Goal: Information Seeking & Learning: Learn about a topic

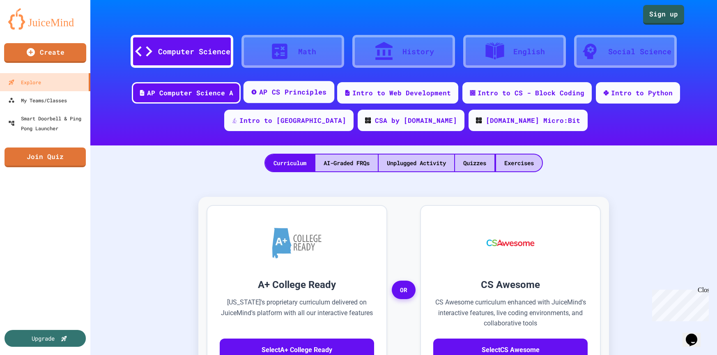
click at [260, 94] on div "AP CS Principles" at bounding box center [293, 92] width 68 height 10
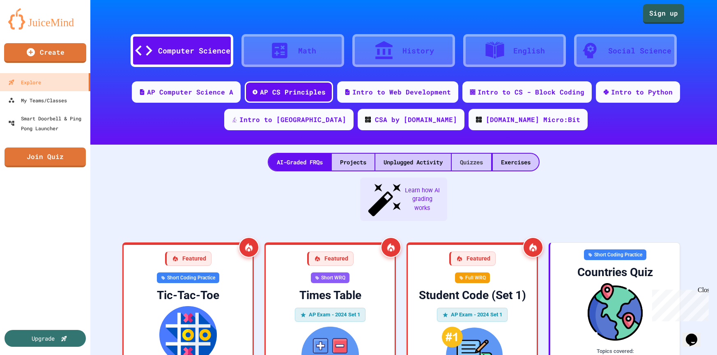
click at [468, 164] on div "Quizzes" at bounding box center [471, 162] width 39 height 17
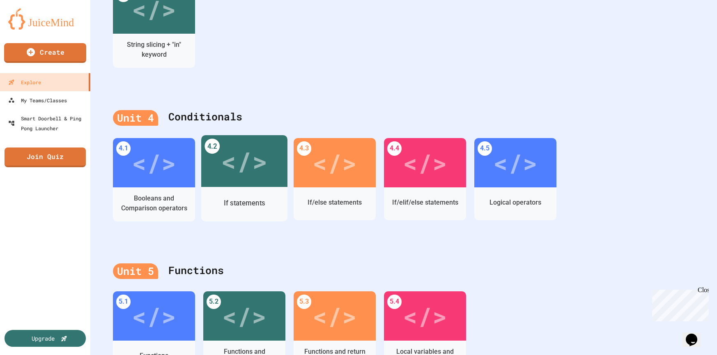
scroll to position [634, 0]
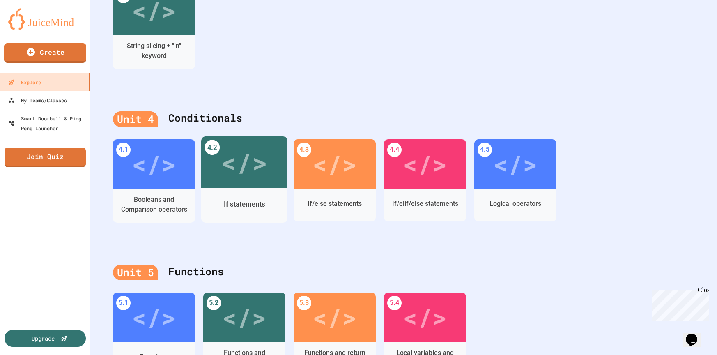
click at [241, 159] on div "</>" at bounding box center [244, 161] width 46 height 39
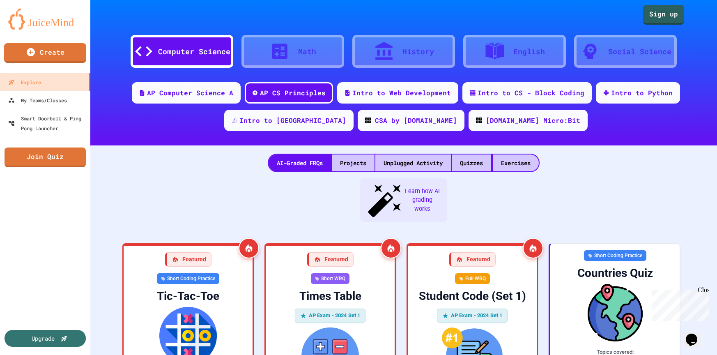
drag, startPoint x: 432, startPoint y: 91, endPoint x: 533, endPoint y: 76, distance: 101.7
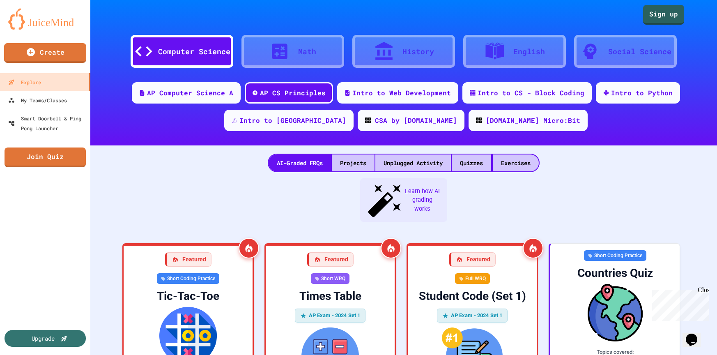
drag, startPoint x: 578, startPoint y: 64, endPoint x: 590, endPoint y: 64, distance: 11.5
drag, startPoint x: 556, startPoint y: 57, endPoint x: 651, endPoint y: 37, distance: 96.9
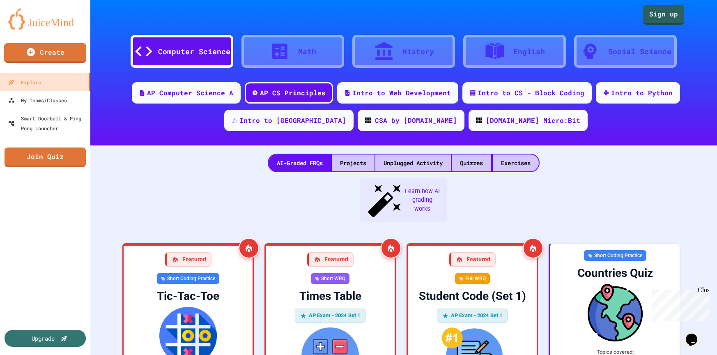
drag, startPoint x: 552, startPoint y: 55, endPoint x: 629, endPoint y: 35, distance: 79.1
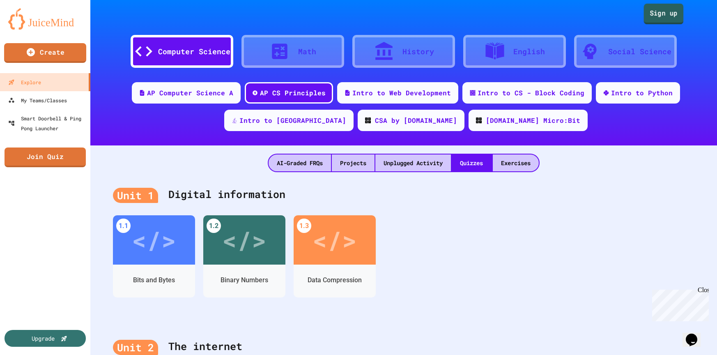
click at [668, 16] on link "Sign up" at bounding box center [664, 14] width 40 height 21
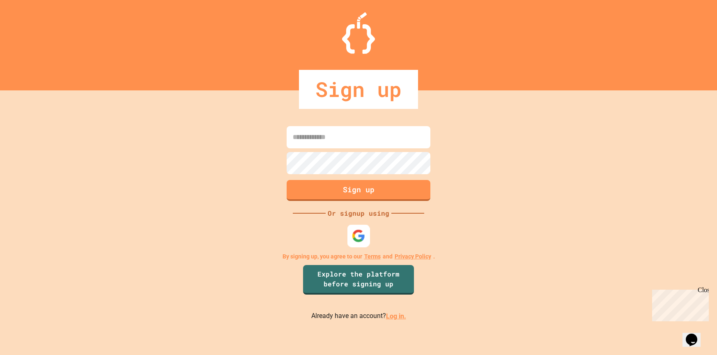
click at [356, 237] on img at bounding box center [359, 236] width 14 height 14
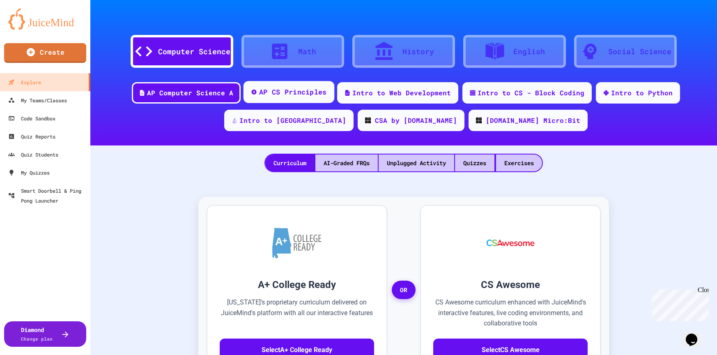
click at [259, 93] on div "AP CS Principles" at bounding box center [293, 92] width 68 height 10
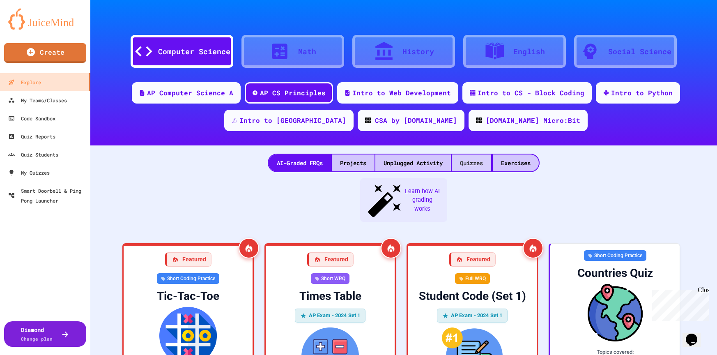
drag, startPoint x: 467, startPoint y: 165, endPoint x: 493, endPoint y: 162, distance: 26.9
click at [467, 165] on div "Quizzes" at bounding box center [471, 162] width 39 height 17
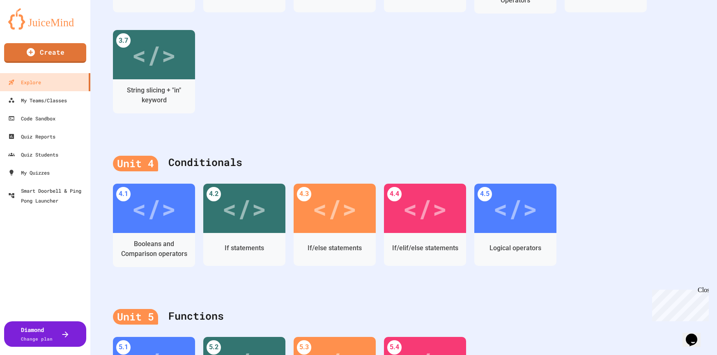
scroll to position [596, 0]
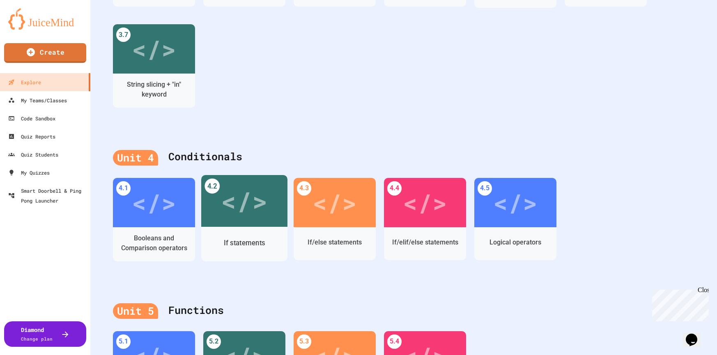
click at [262, 205] on div "</>" at bounding box center [244, 200] width 46 height 39
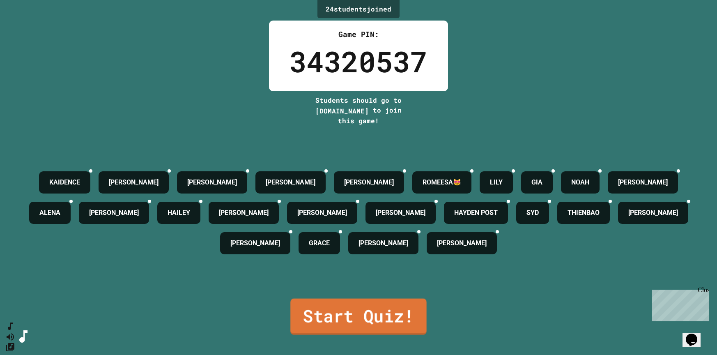
click at [365, 316] on link "Start Quiz!" at bounding box center [358, 316] width 136 height 36
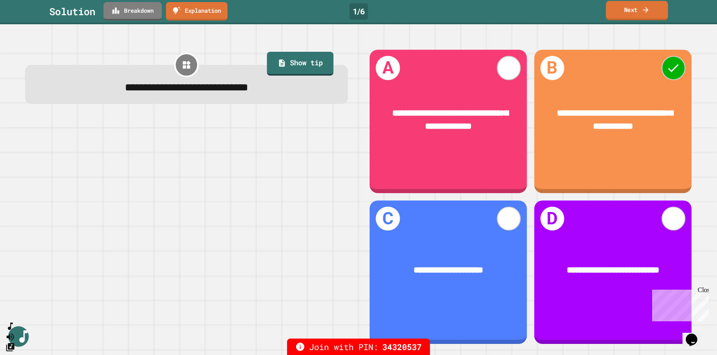
click at [627, 12] on link "Next" at bounding box center [637, 10] width 62 height 19
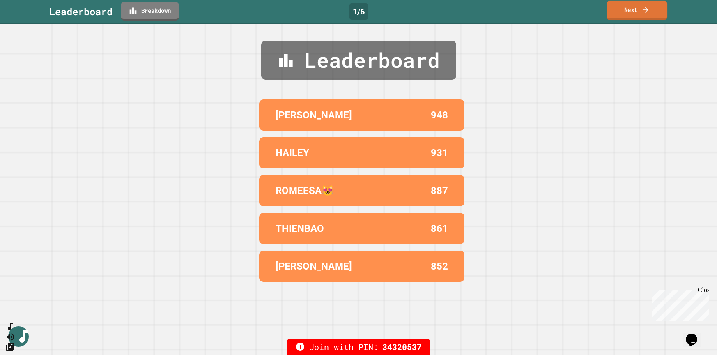
click at [627, 8] on link "Next" at bounding box center [636, 10] width 61 height 19
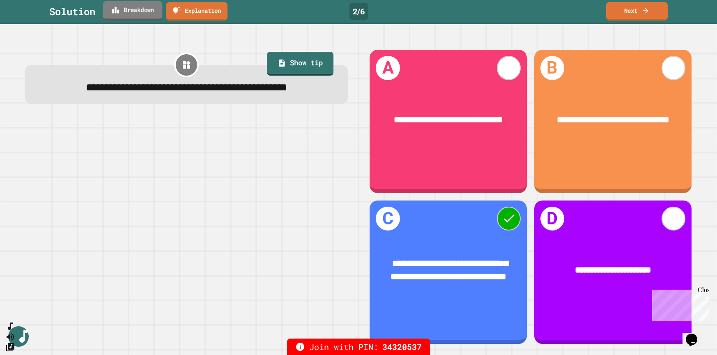
click at [141, 10] on link "Breakdown" at bounding box center [132, 10] width 59 height 19
click at [641, 12] on icon at bounding box center [645, 9] width 8 height 9
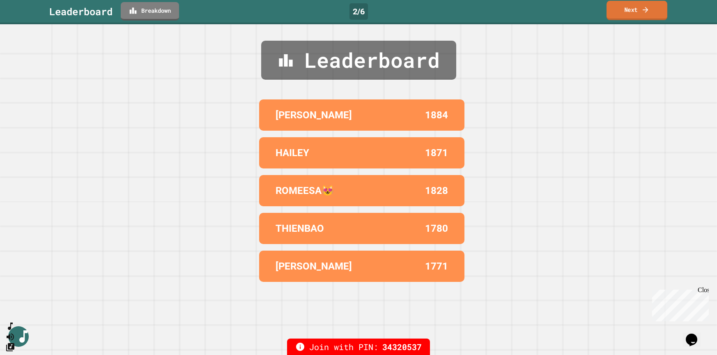
click at [641, 12] on icon at bounding box center [645, 9] width 8 height 9
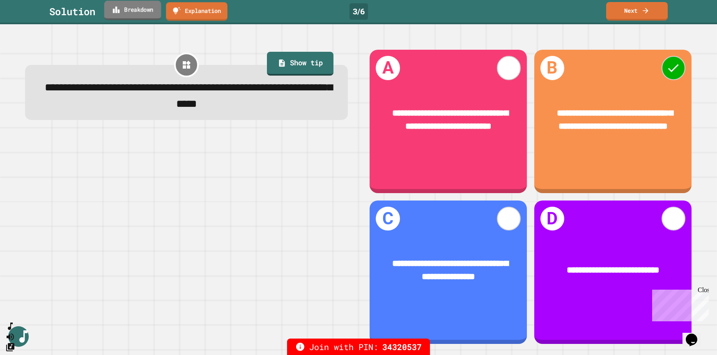
click at [129, 12] on link "Breakdown" at bounding box center [132, 10] width 57 height 19
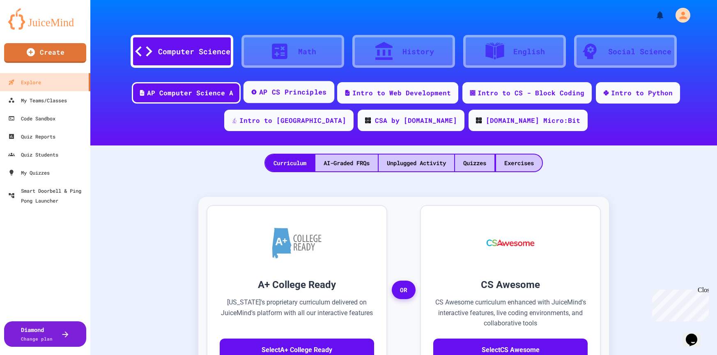
click at [259, 92] on div "AP CS Principles" at bounding box center [293, 92] width 68 height 10
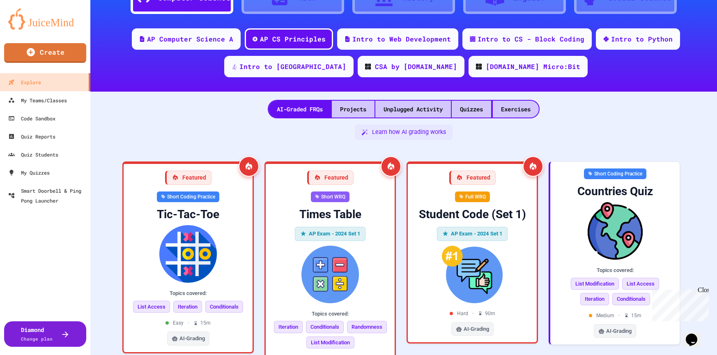
scroll to position [55, 0]
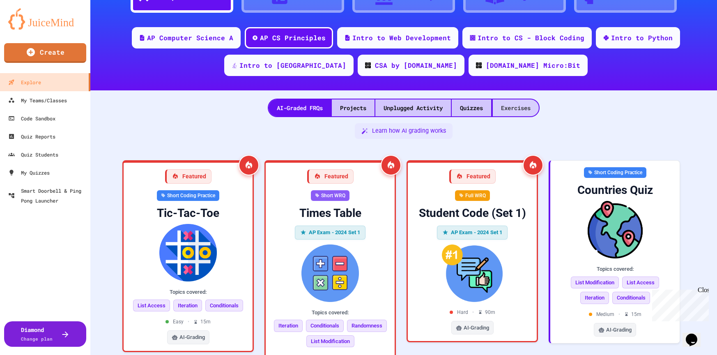
drag, startPoint x: 475, startPoint y: 103, endPoint x: 503, endPoint y: 112, distance: 29.5
click at [475, 105] on div "Quizzes" at bounding box center [471, 107] width 39 height 17
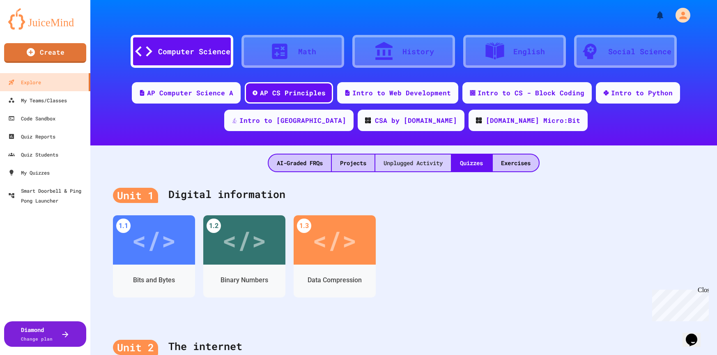
click at [411, 166] on div "Unplugged Activity" at bounding box center [413, 162] width 76 height 17
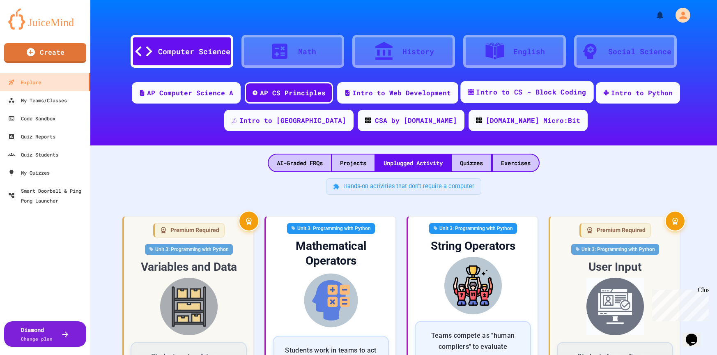
click at [518, 92] on div "Intro to CS - Block Coding" at bounding box center [531, 92] width 110 height 10
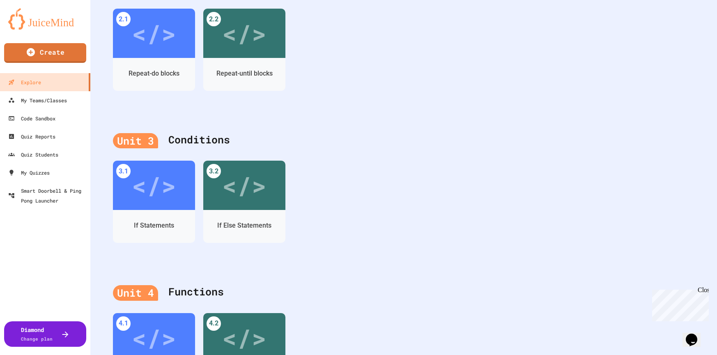
scroll to position [404, 0]
click at [167, 188] on div "</>" at bounding box center [154, 184] width 46 height 39
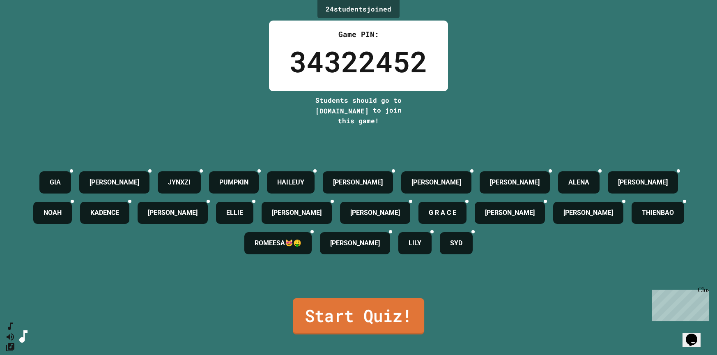
click at [363, 318] on link "Start Quiz!" at bounding box center [358, 316] width 131 height 36
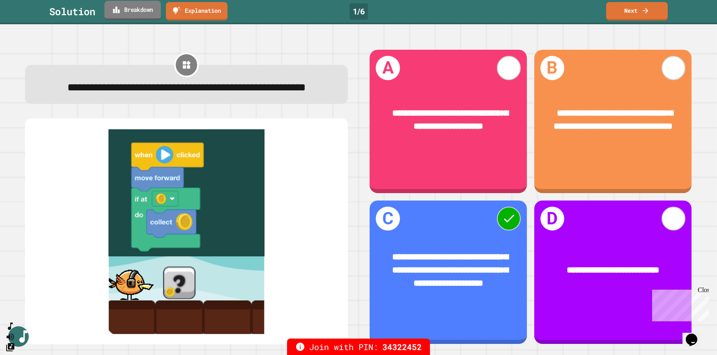
click at [140, 13] on link "Breakdown" at bounding box center [132, 10] width 56 height 19
click at [635, 7] on link "Next" at bounding box center [636, 10] width 61 height 19
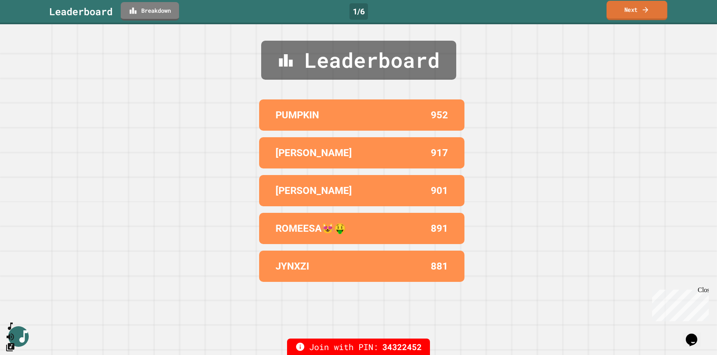
click at [629, 6] on link "Next" at bounding box center [636, 10] width 61 height 19
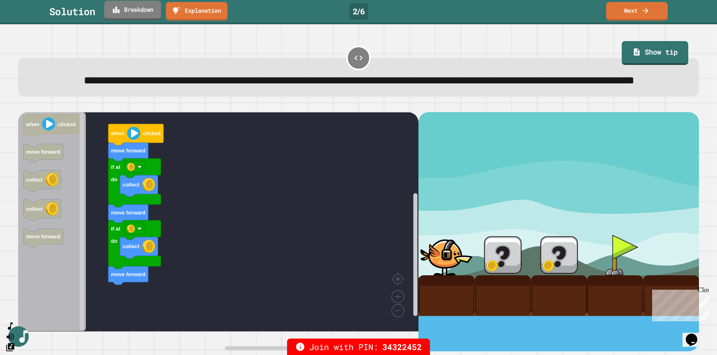
click at [145, 16] on link "Breakdown" at bounding box center [132, 10] width 57 height 19
click at [619, 13] on link "Next" at bounding box center [636, 10] width 61 height 19
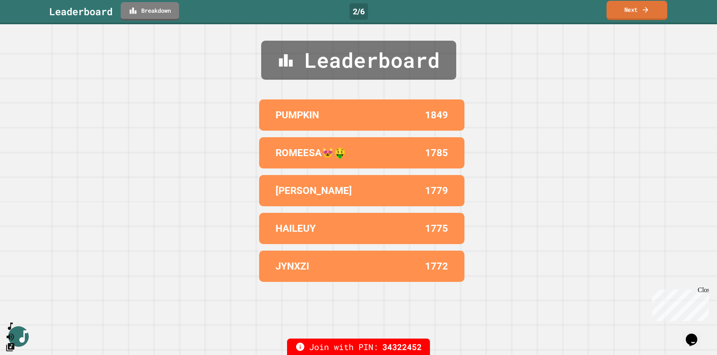
click at [619, 13] on link "Next" at bounding box center [636, 10] width 61 height 19
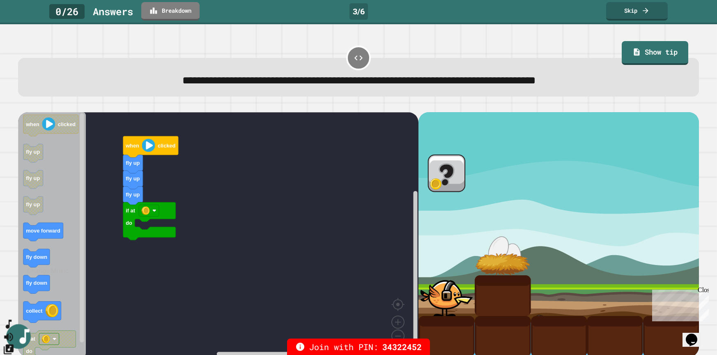
click at [14, 344] on icon "Change Music" at bounding box center [9, 349] width 10 height 10
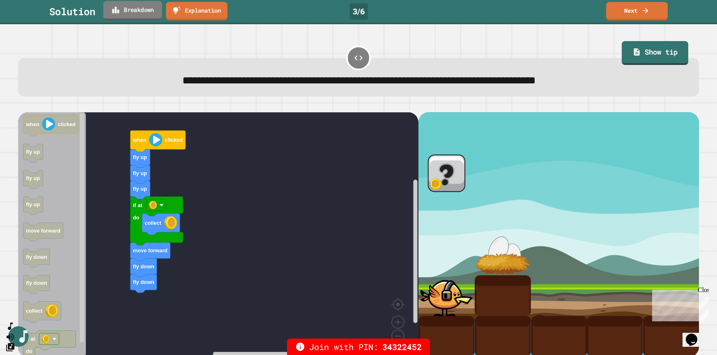
click at [142, 12] on link "Breakdown" at bounding box center [132, 10] width 59 height 19
click at [625, 14] on link "Next" at bounding box center [636, 10] width 61 height 19
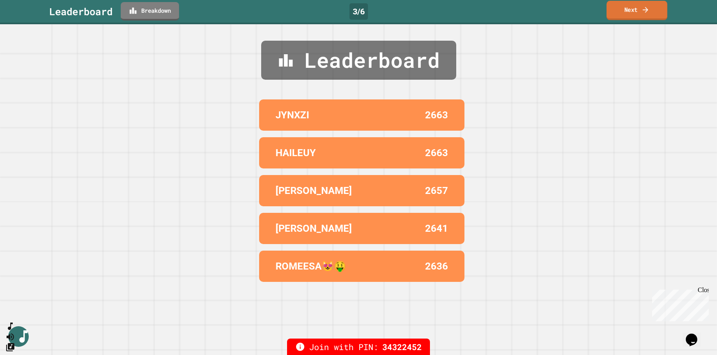
click at [625, 14] on link "Next" at bounding box center [636, 10] width 61 height 19
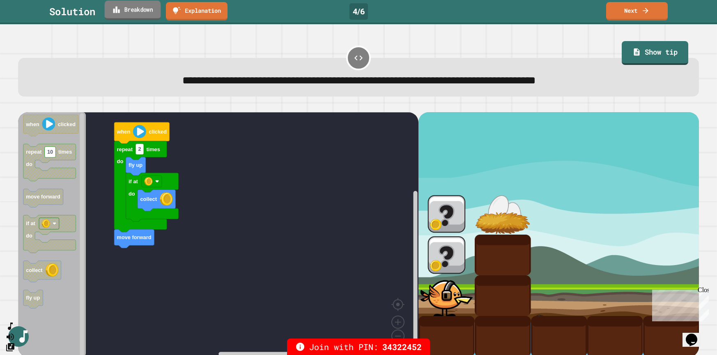
click at [142, 11] on link "Breakdown" at bounding box center [133, 10] width 56 height 19
drag, startPoint x: 489, startPoint y: 107, endPoint x: 529, endPoint y: 91, distance: 42.7
click at [638, 14] on link "Next" at bounding box center [637, 9] width 56 height 19
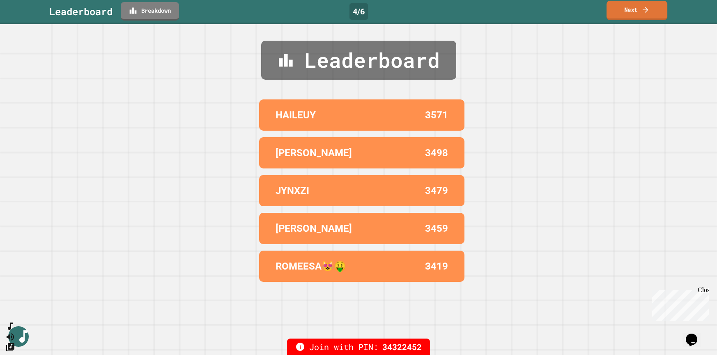
click at [638, 14] on link "Next" at bounding box center [636, 10] width 61 height 19
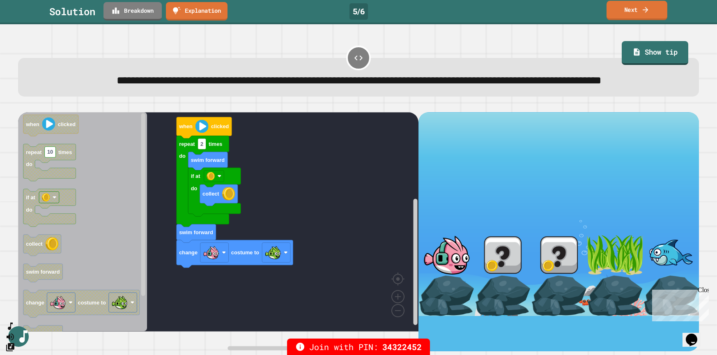
click at [620, 10] on link "Next" at bounding box center [636, 10] width 61 height 19
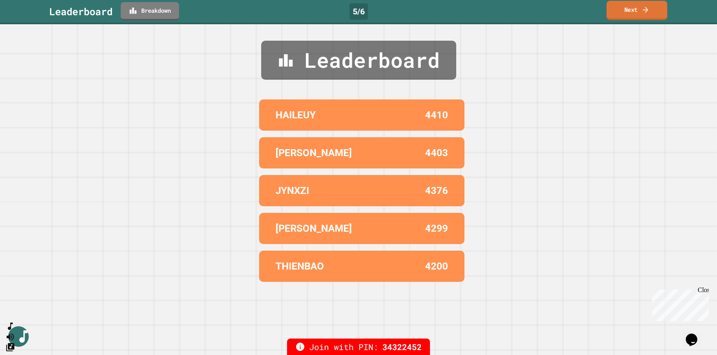
click at [620, 10] on link "Next" at bounding box center [636, 10] width 61 height 19
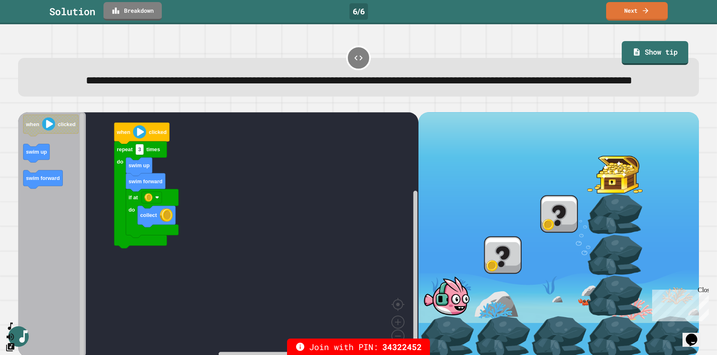
drag, startPoint x: 420, startPoint y: 140, endPoint x: 394, endPoint y: 92, distance: 55.0
click at [621, 13] on link "Next" at bounding box center [636, 9] width 57 height 19
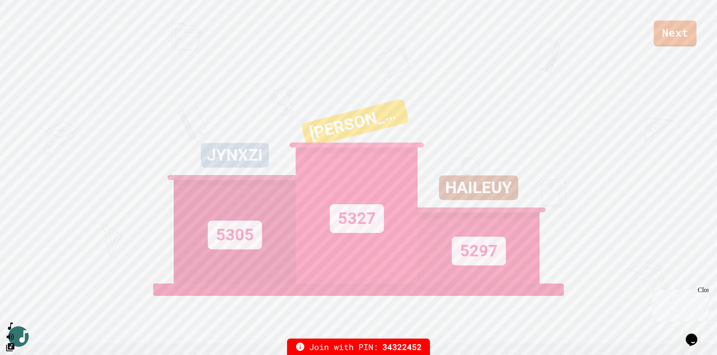
click at [567, 7] on div "Next" at bounding box center [358, 23] width 717 height 46
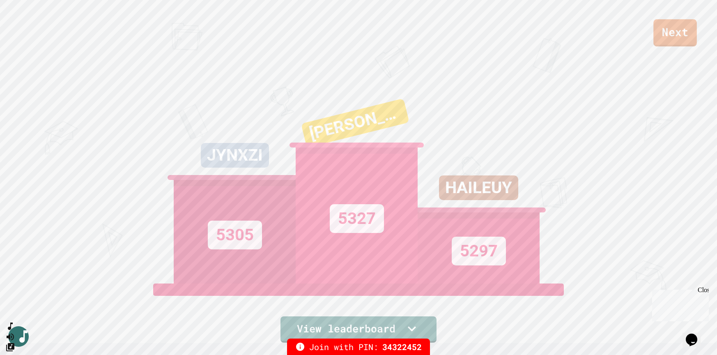
click at [666, 34] on link "Next" at bounding box center [675, 32] width 44 height 27
